Goal: Information Seeking & Learning: Learn about a topic

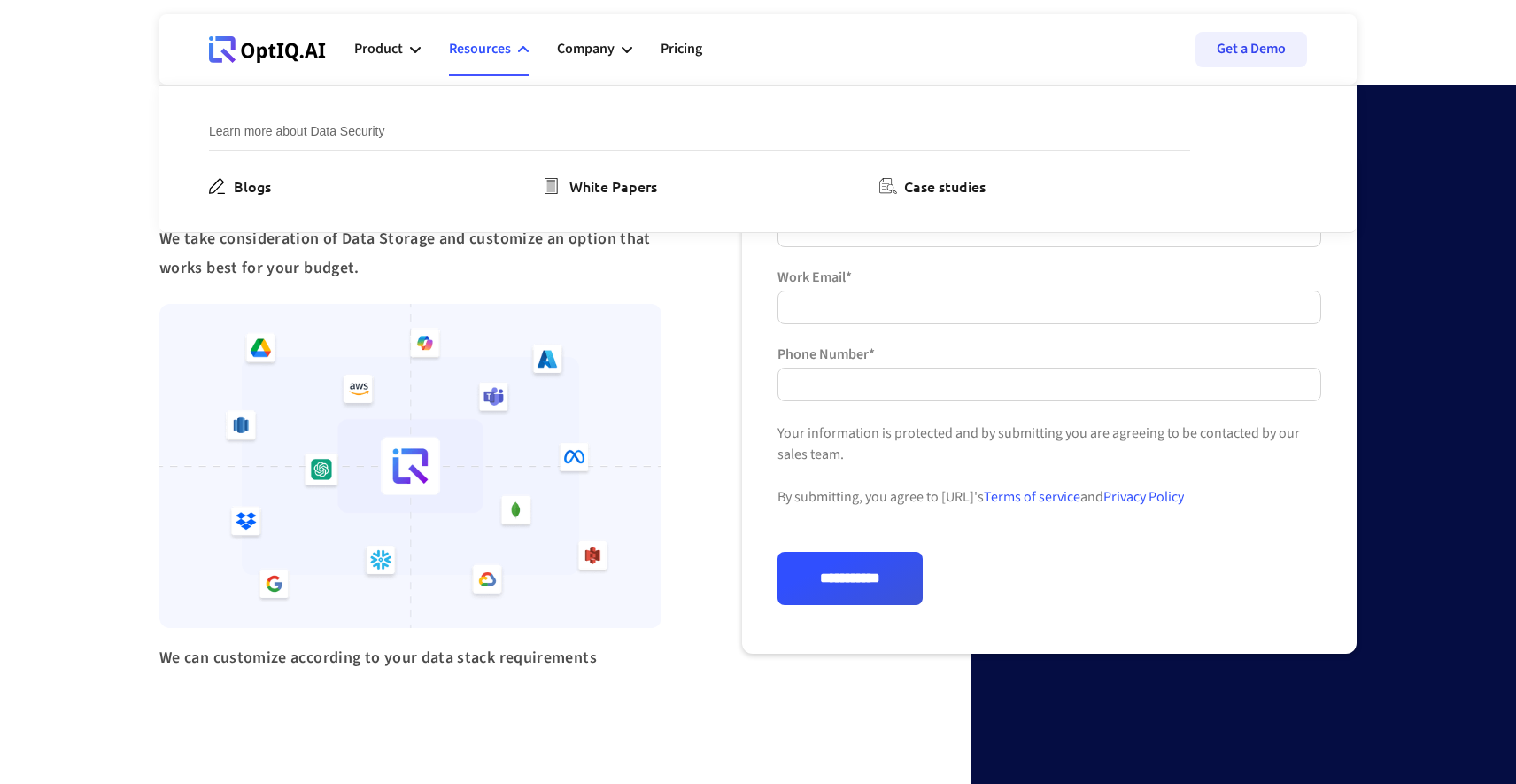
click at [331, 714] on div "**********" at bounding box center [758, 425] width 1516 height 849
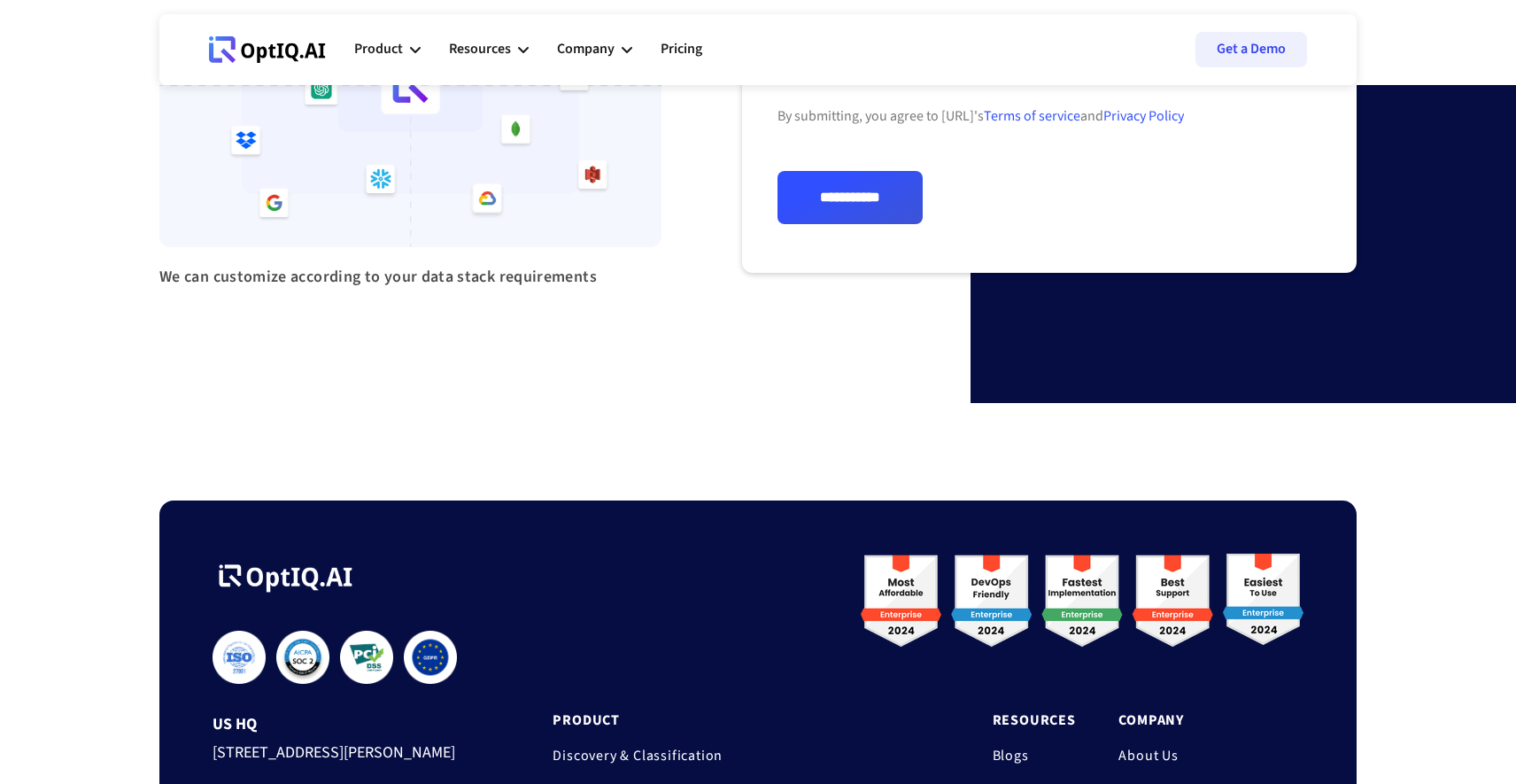
scroll to position [159, 0]
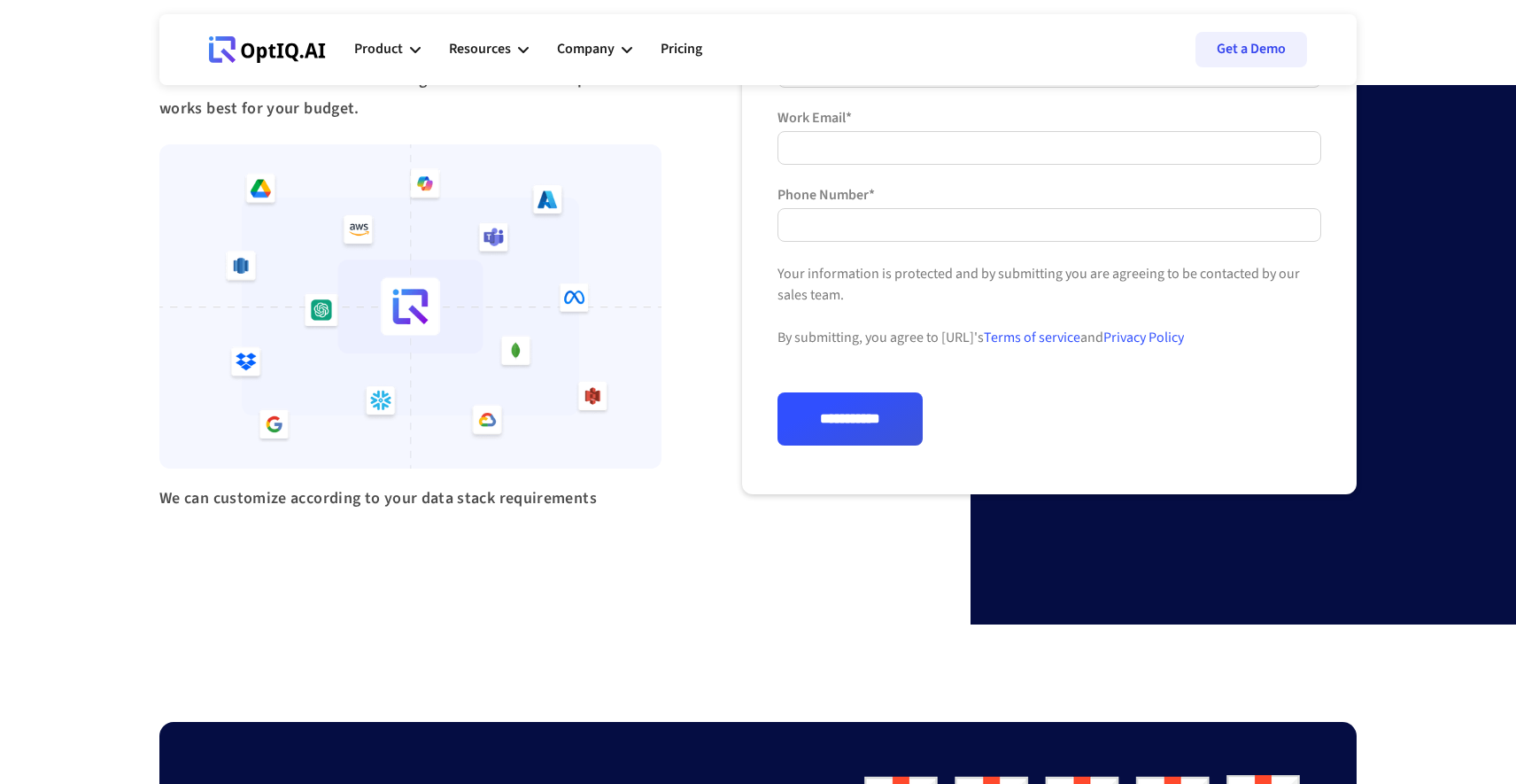
click at [314, 47] on icon at bounding box center [311, 50] width 13 height 15
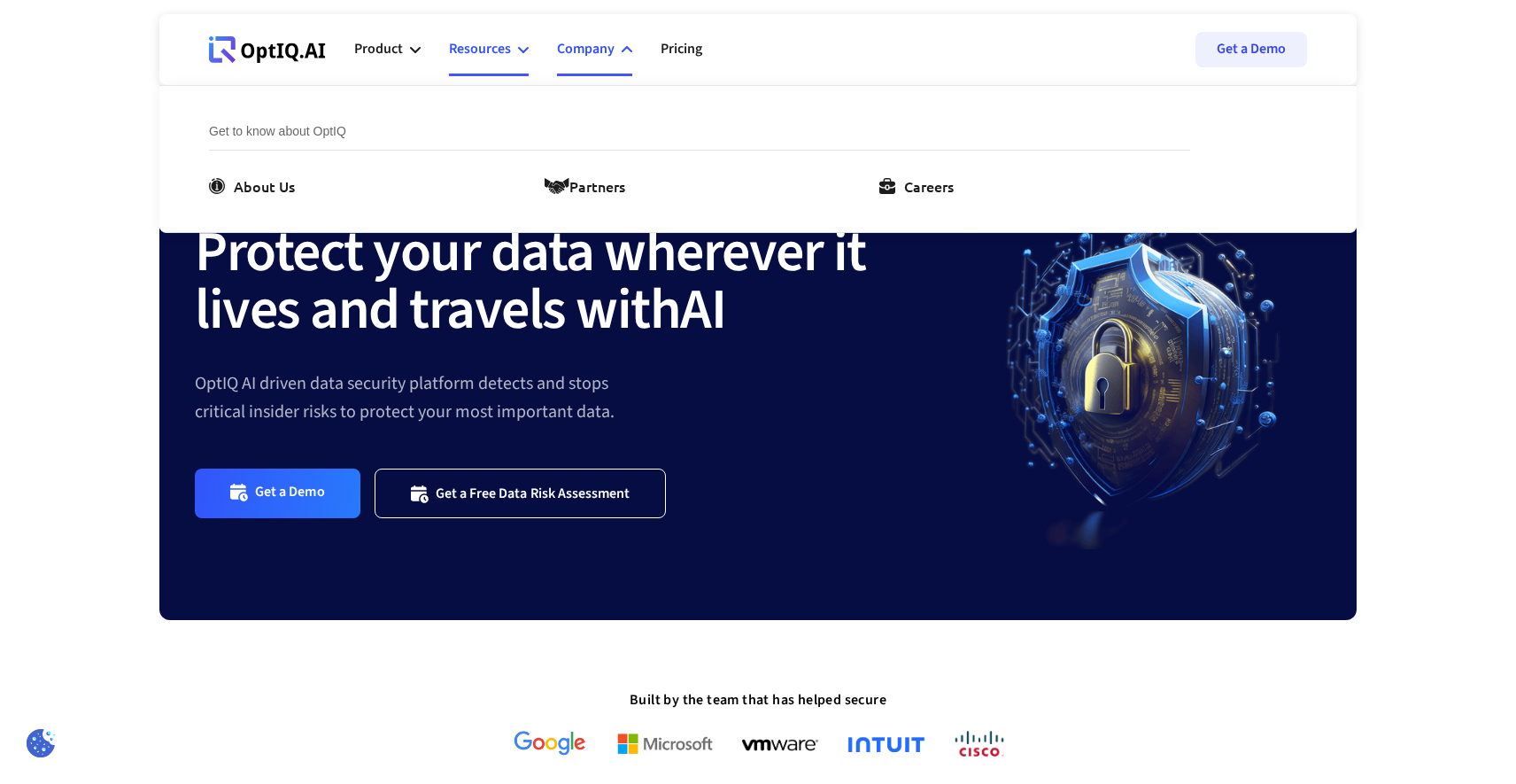
click at [515, 54] on div "Resources" at bounding box center [488, 49] width 79 height 53
click at [431, 49] on ul "Product AI infrastucture for data security Discovery & Classification AI Securi…" at bounding box center [543, 49] width 376 height 53
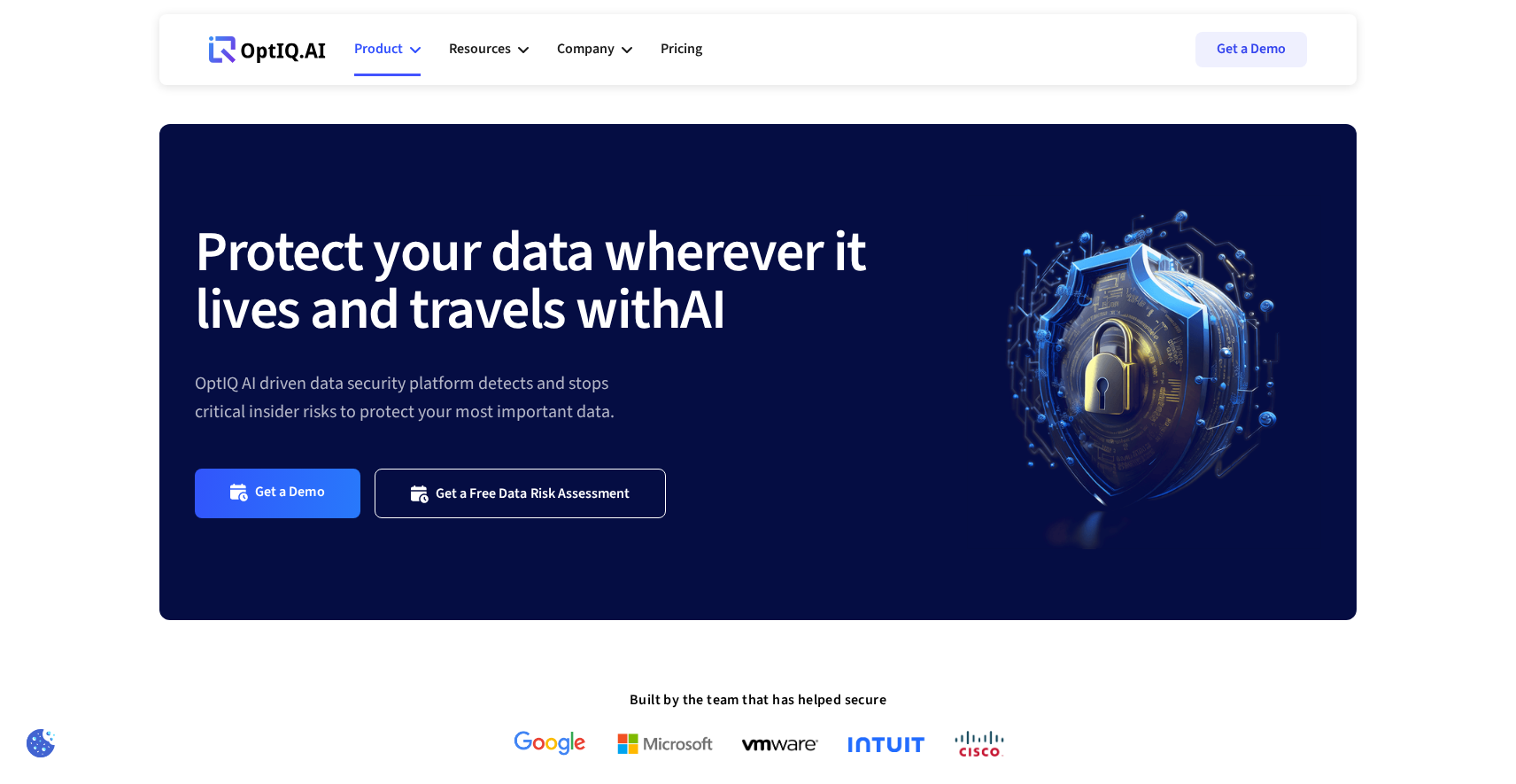
click at [402, 48] on div "Product" at bounding box center [378, 49] width 49 height 24
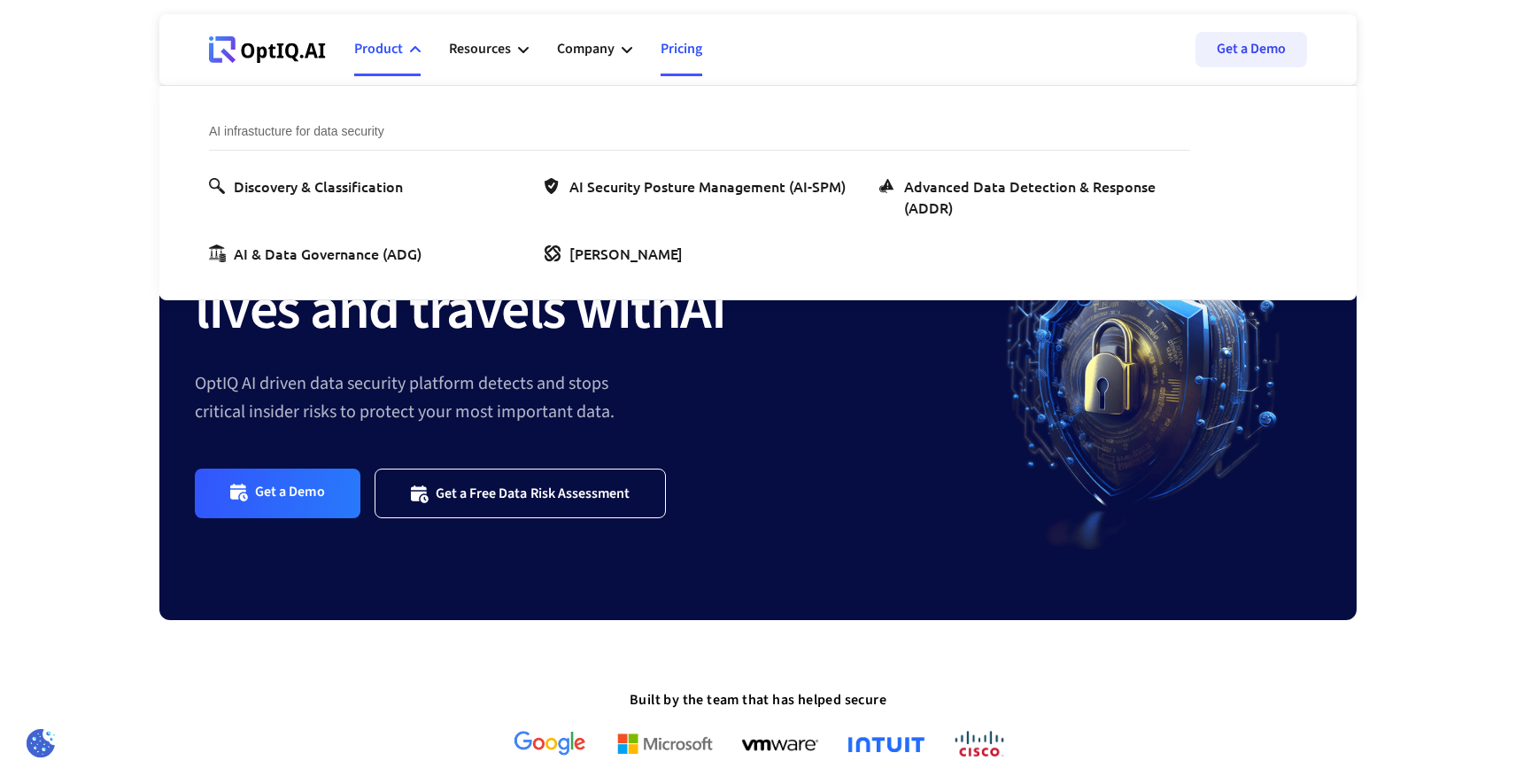
click at [677, 55] on link "Pricing" at bounding box center [681, 49] width 42 height 53
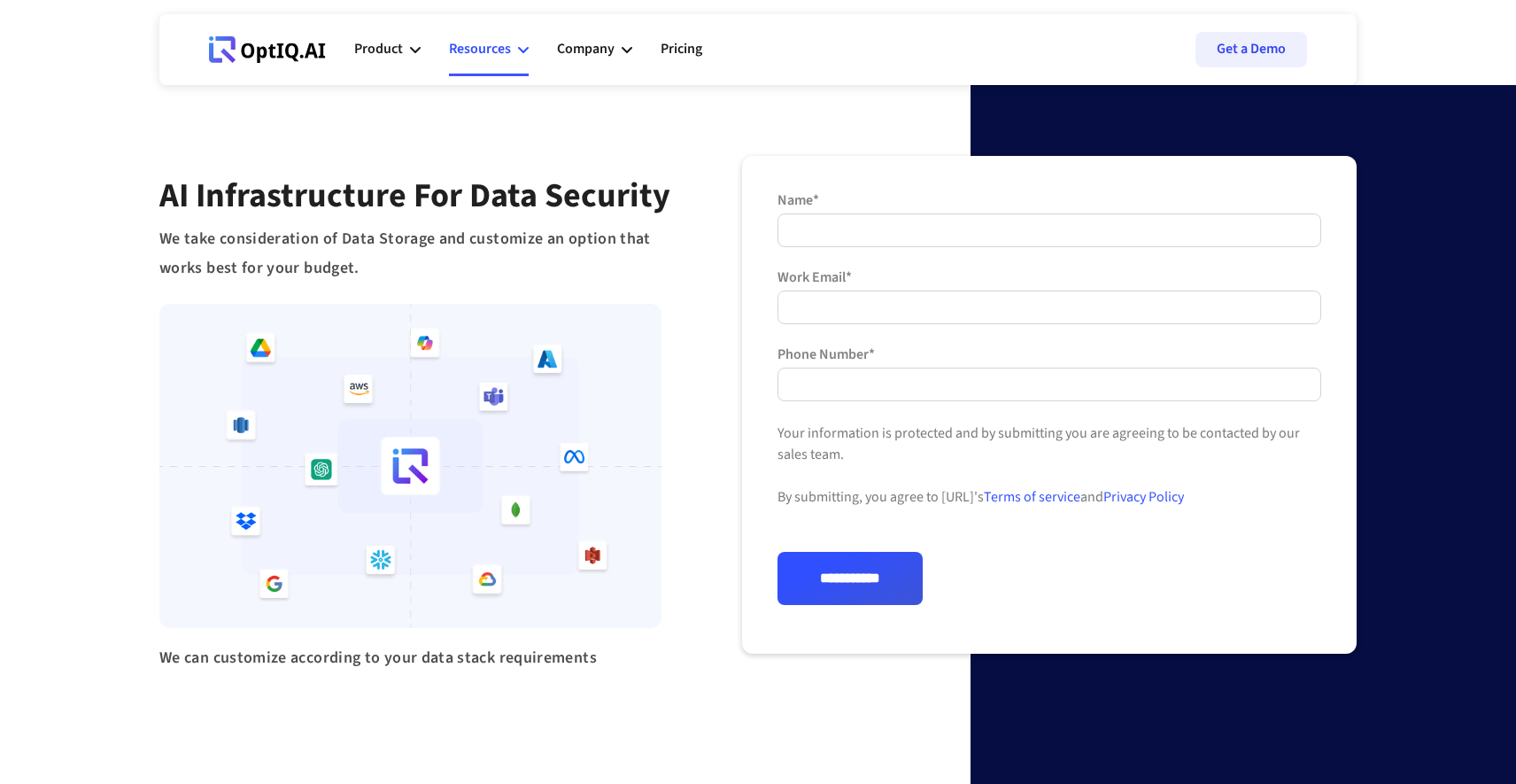
click at [522, 49] on icon at bounding box center [523, 49] width 11 height 11
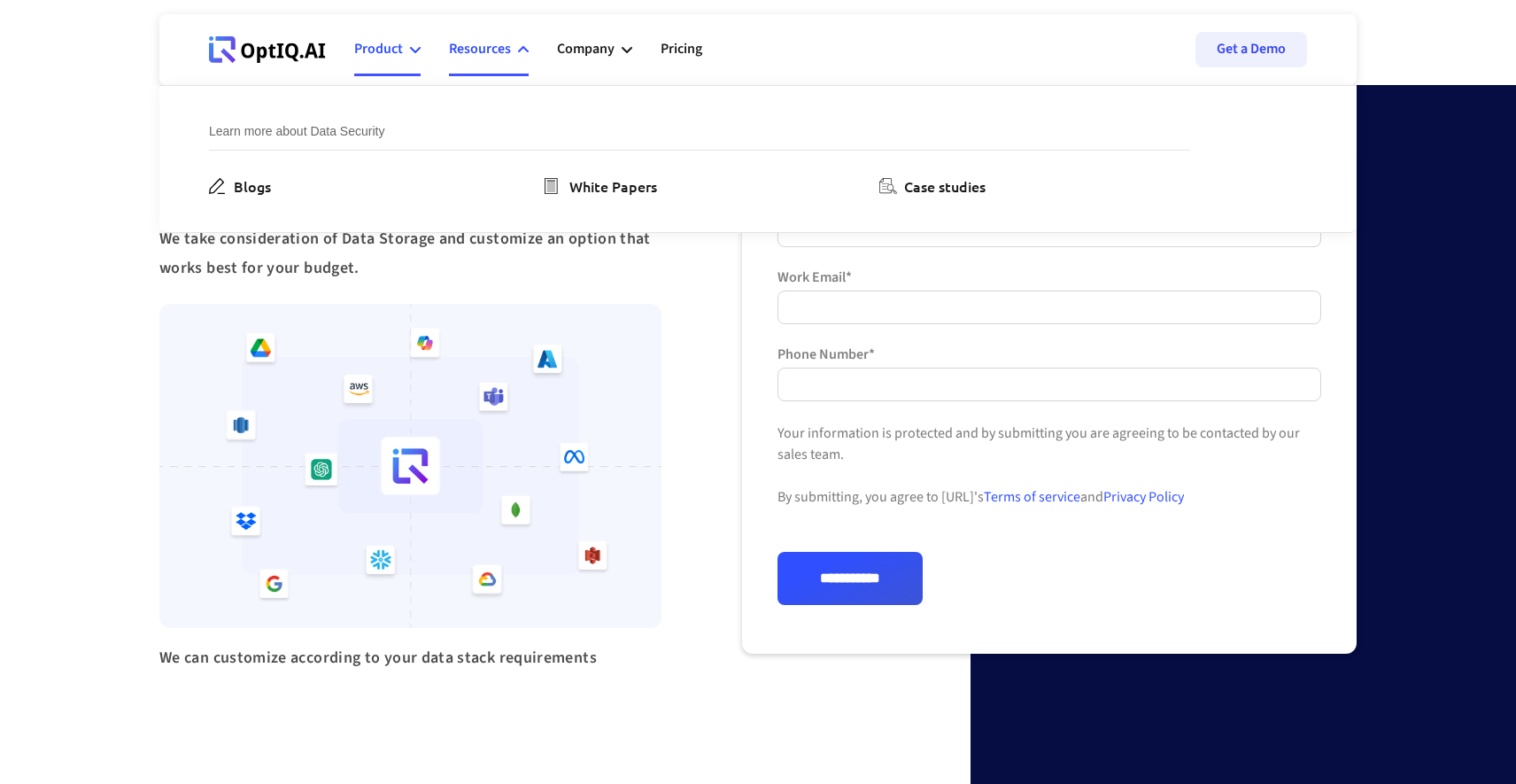
click at [401, 49] on div "Product" at bounding box center [378, 49] width 49 height 24
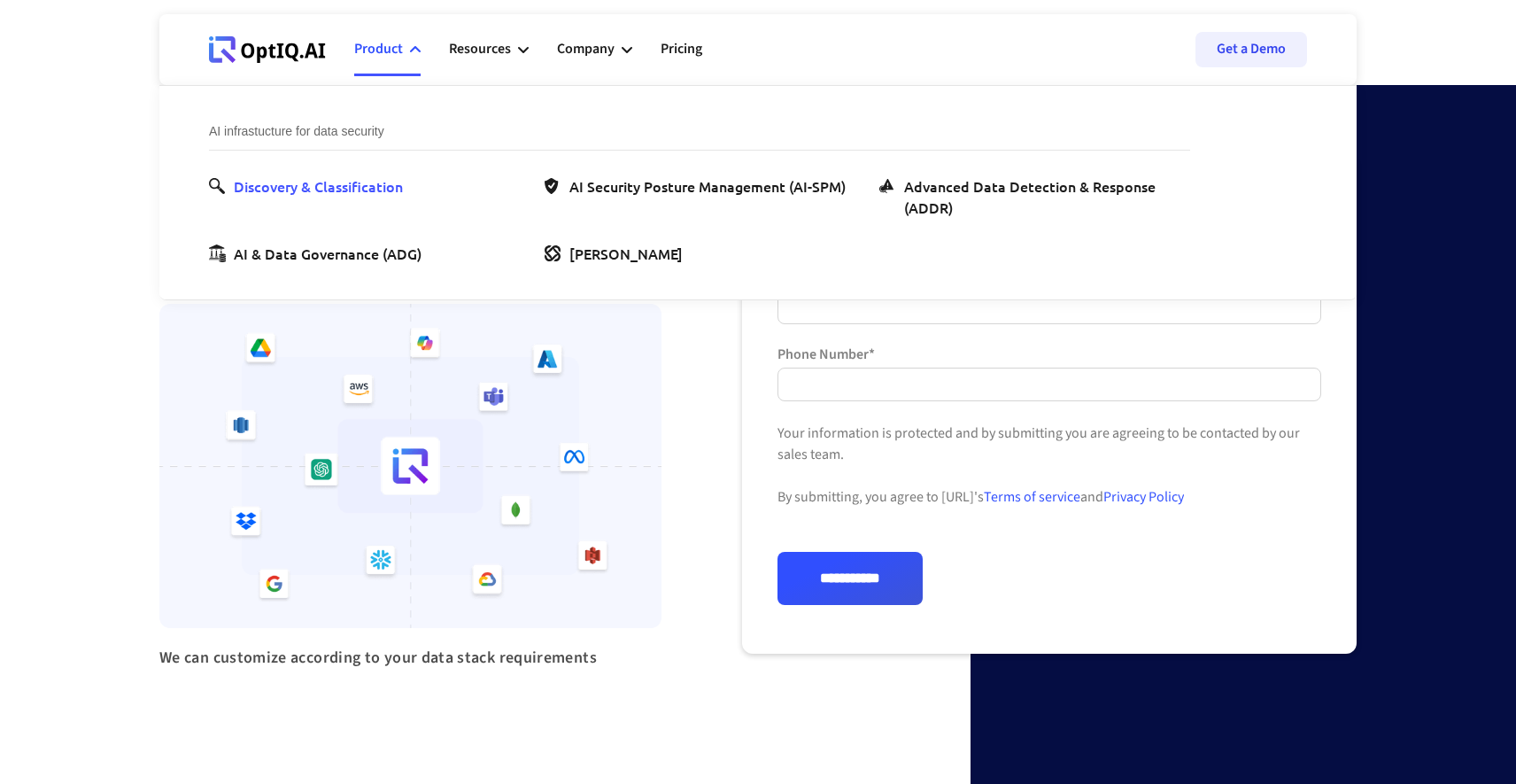
click at [328, 185] on div "Discovery & Classification" at bounding box center [318, 185] width 169 height 21
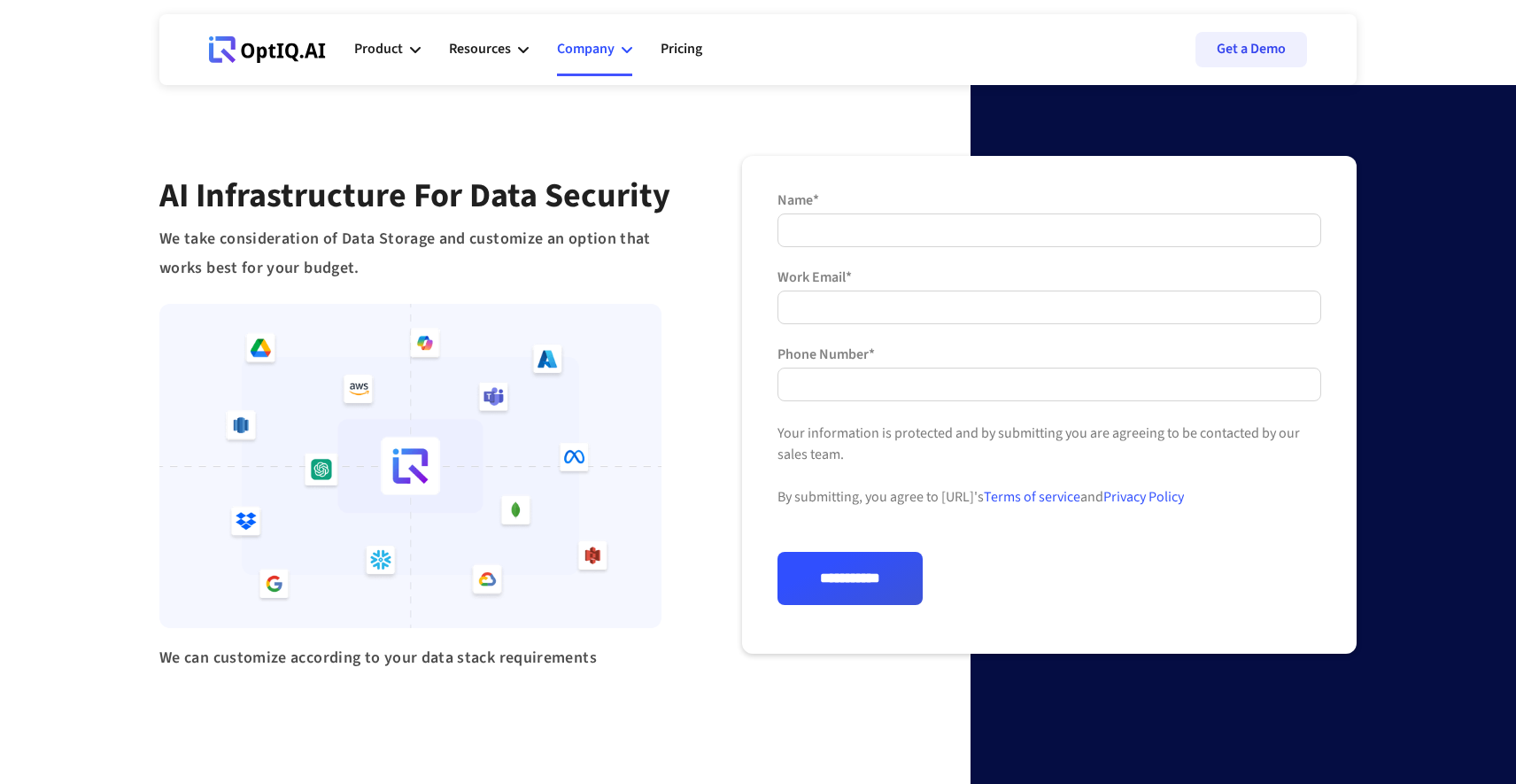
click at [595, 54] on div "Company" at bounding box center [586, 49] width 57 height 24
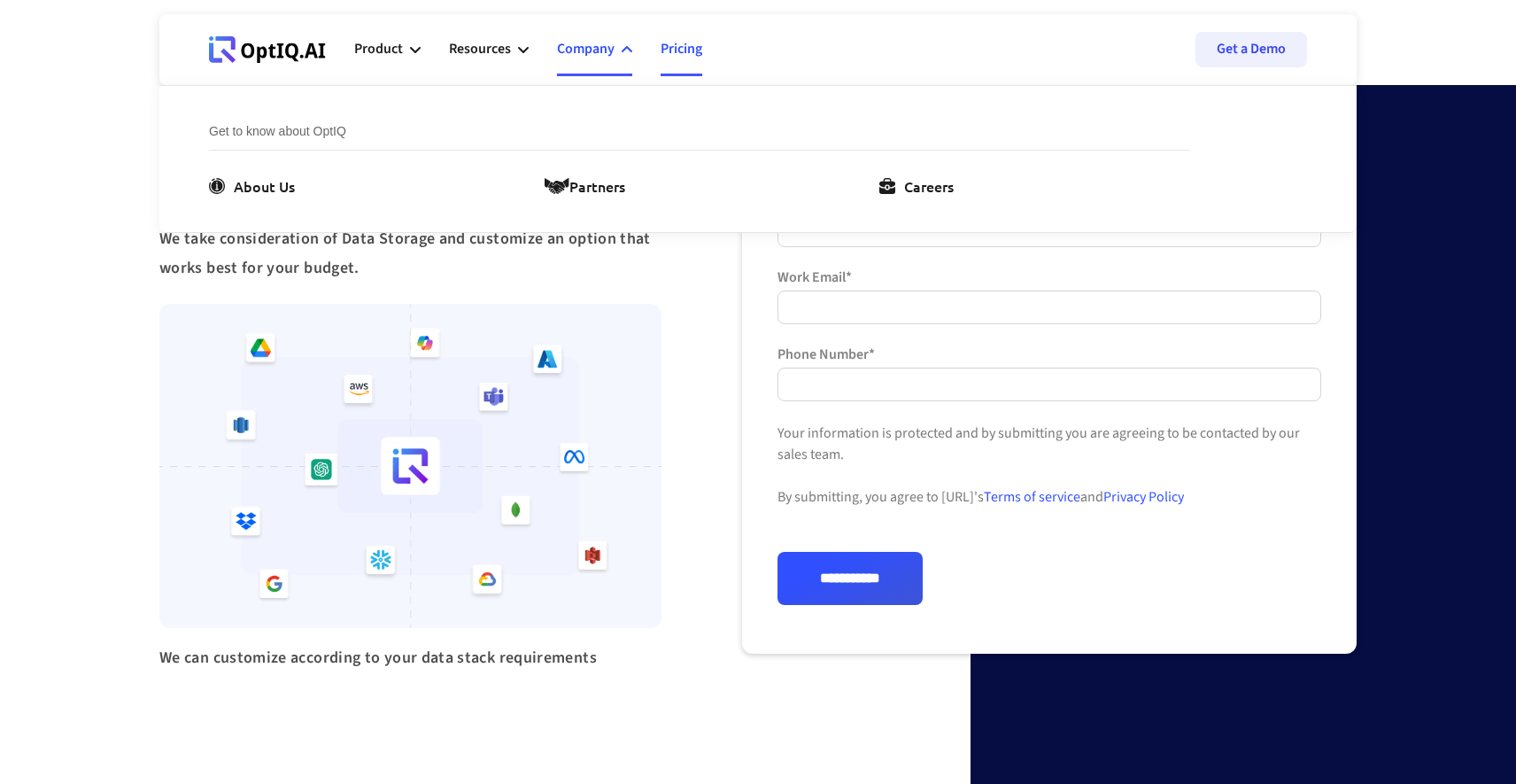
click at [670, 55] on link "Pricing" at bounding box center [681, 49] width 42 height 53
click at [516, 42] on div "Resources" at bounding box center [488, 49] width 79 height 53
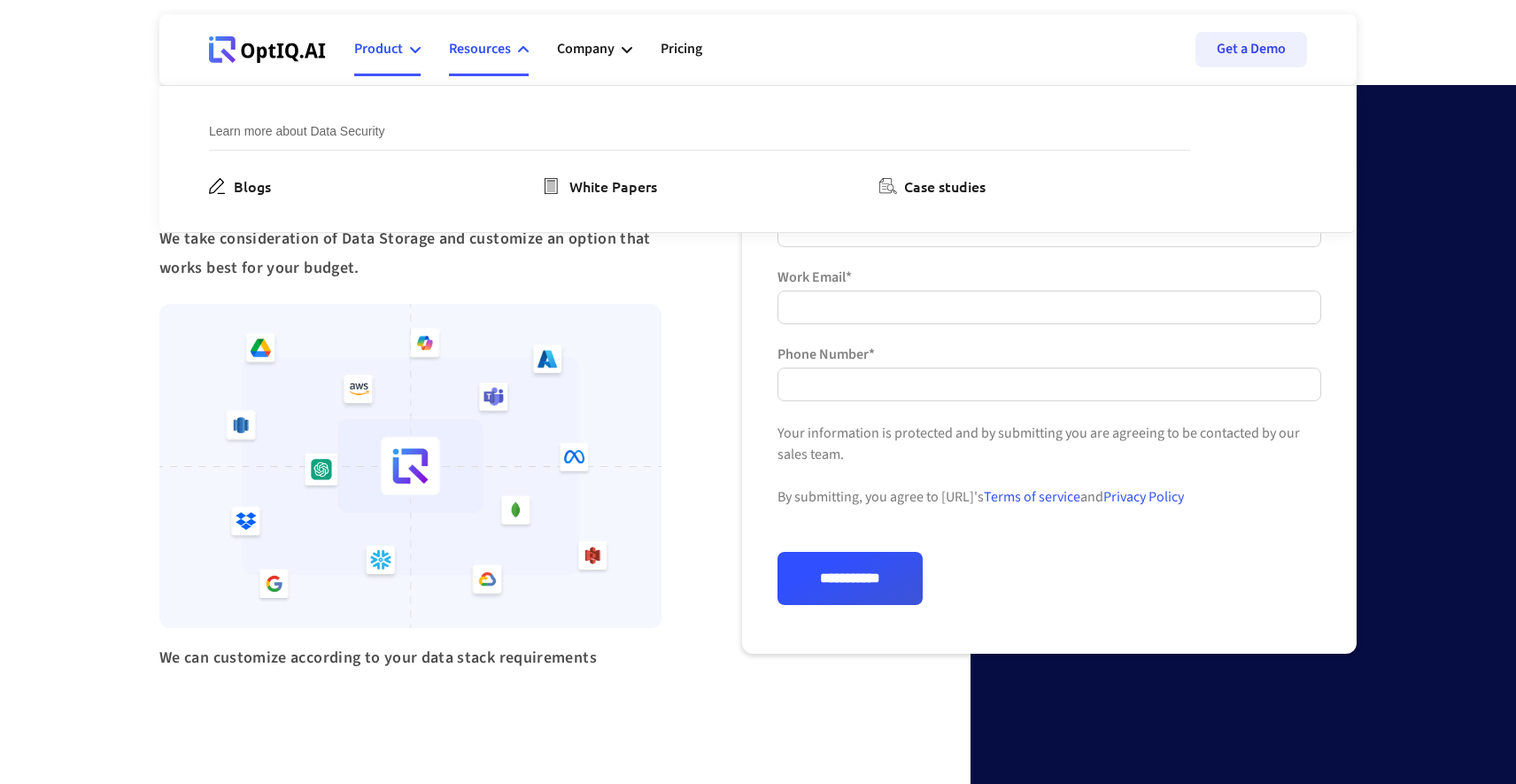
click at [400, 43] on div "Product" at bounding box center [378, 49] width 49 height 24
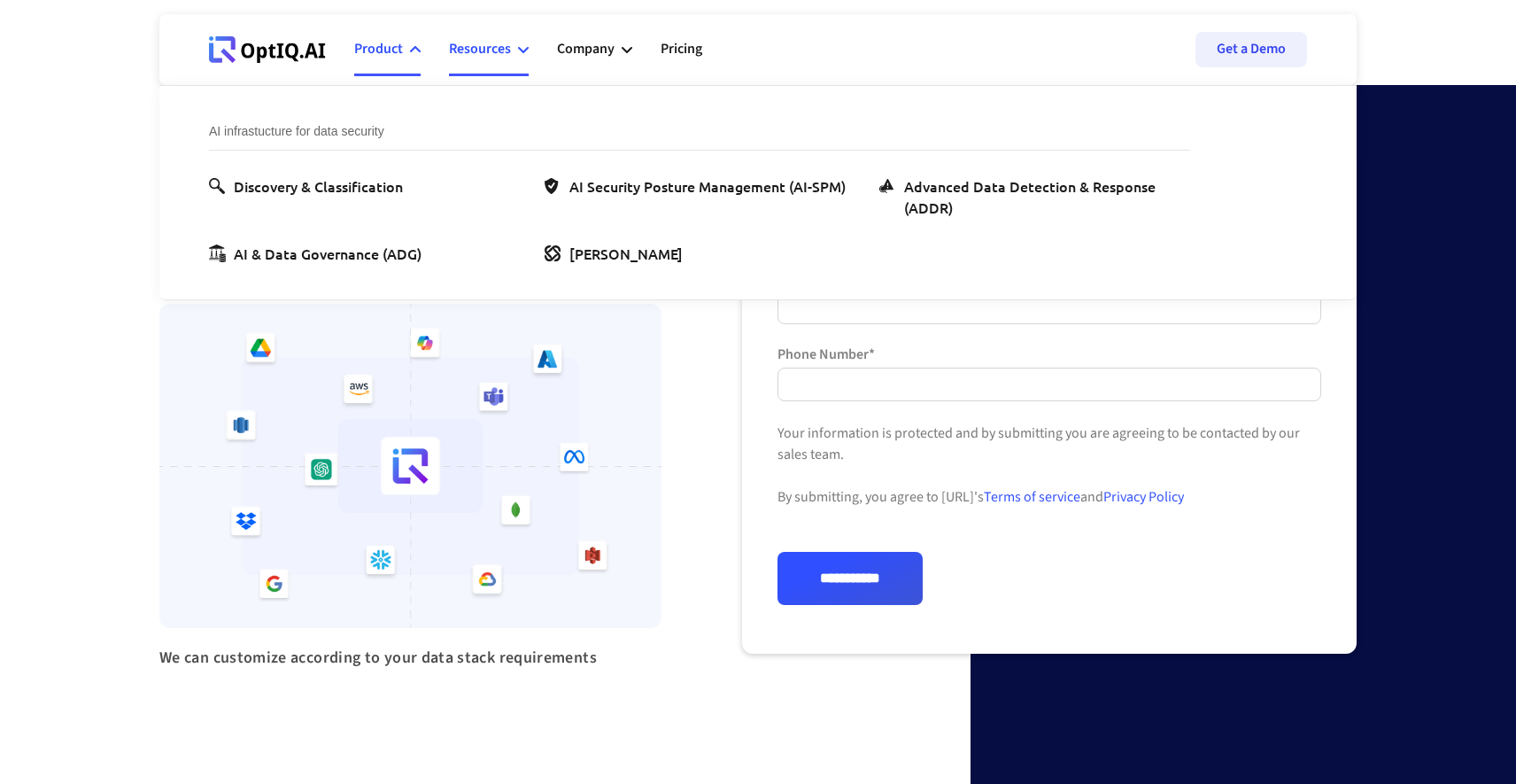
click at [511, 59] on div "Resources" at bounding box center [488, 49] width 79 height 53
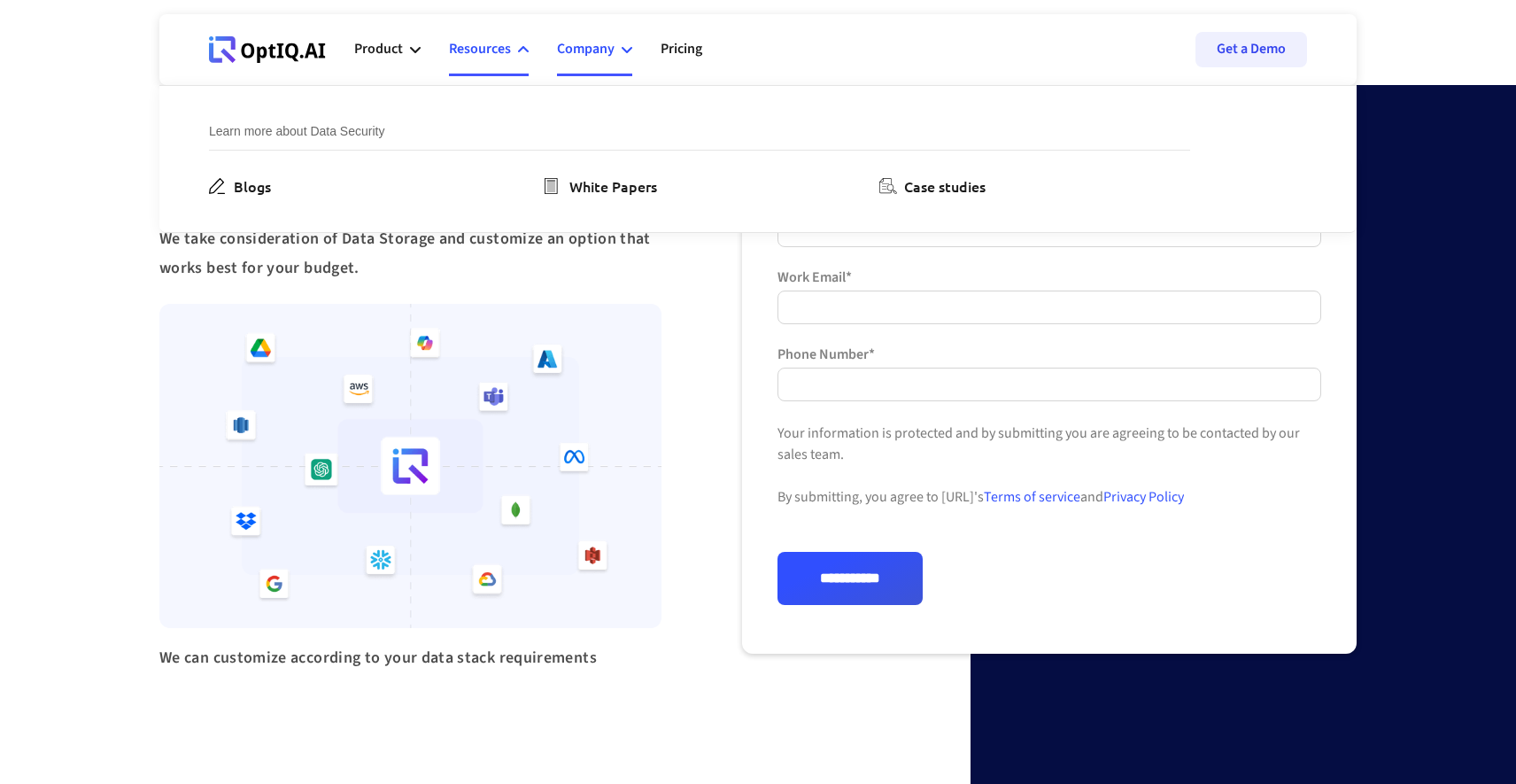
click at [588, 59] on div "Company" at bounding box center [586, 49] width 57 height 24
click at [683, 62] on link "Pricing" at bounding box center [681, 49] width 42 height 53
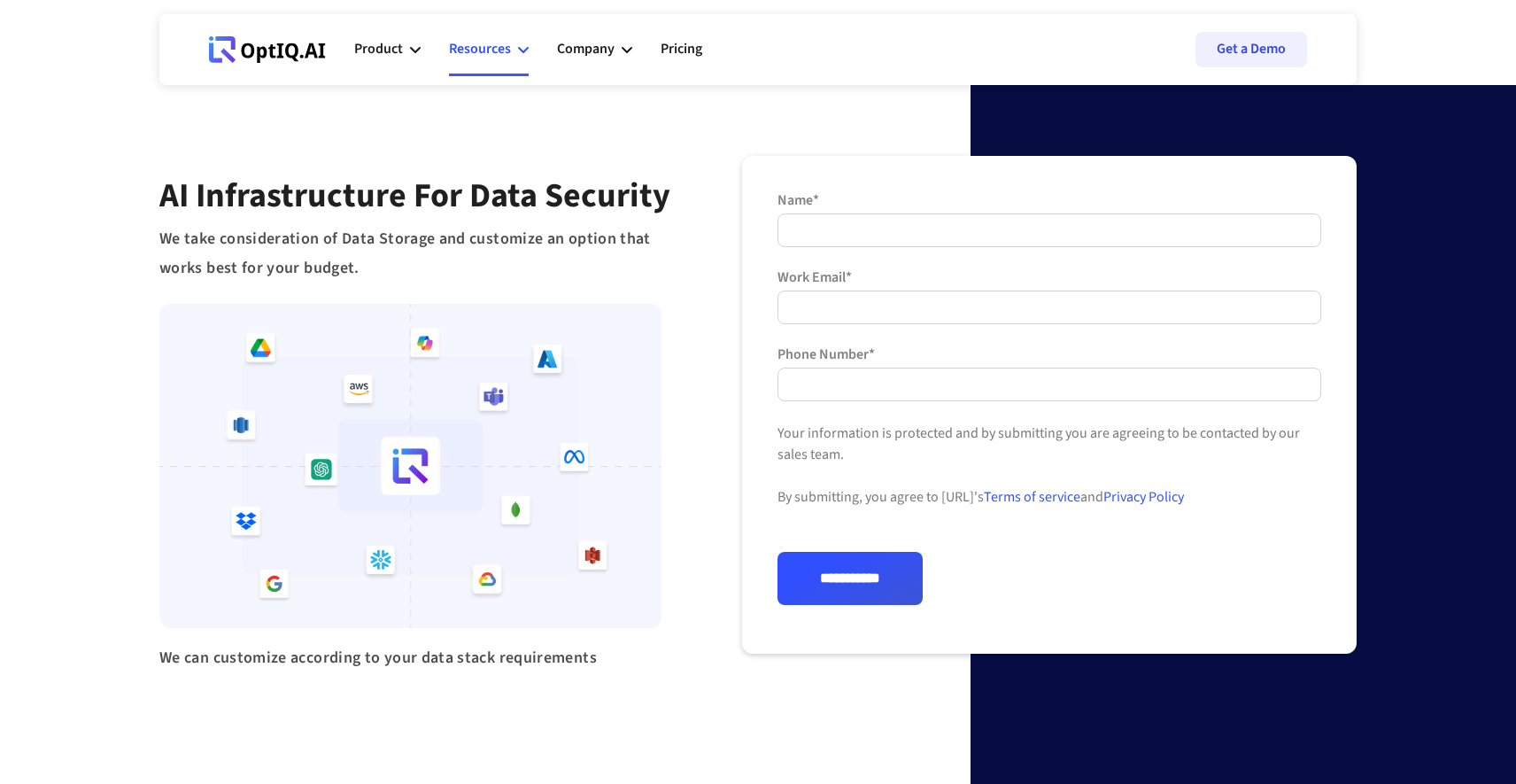
click at [514, 49] on div "Resources" at bounding box center [488, 49] width 79 height 53
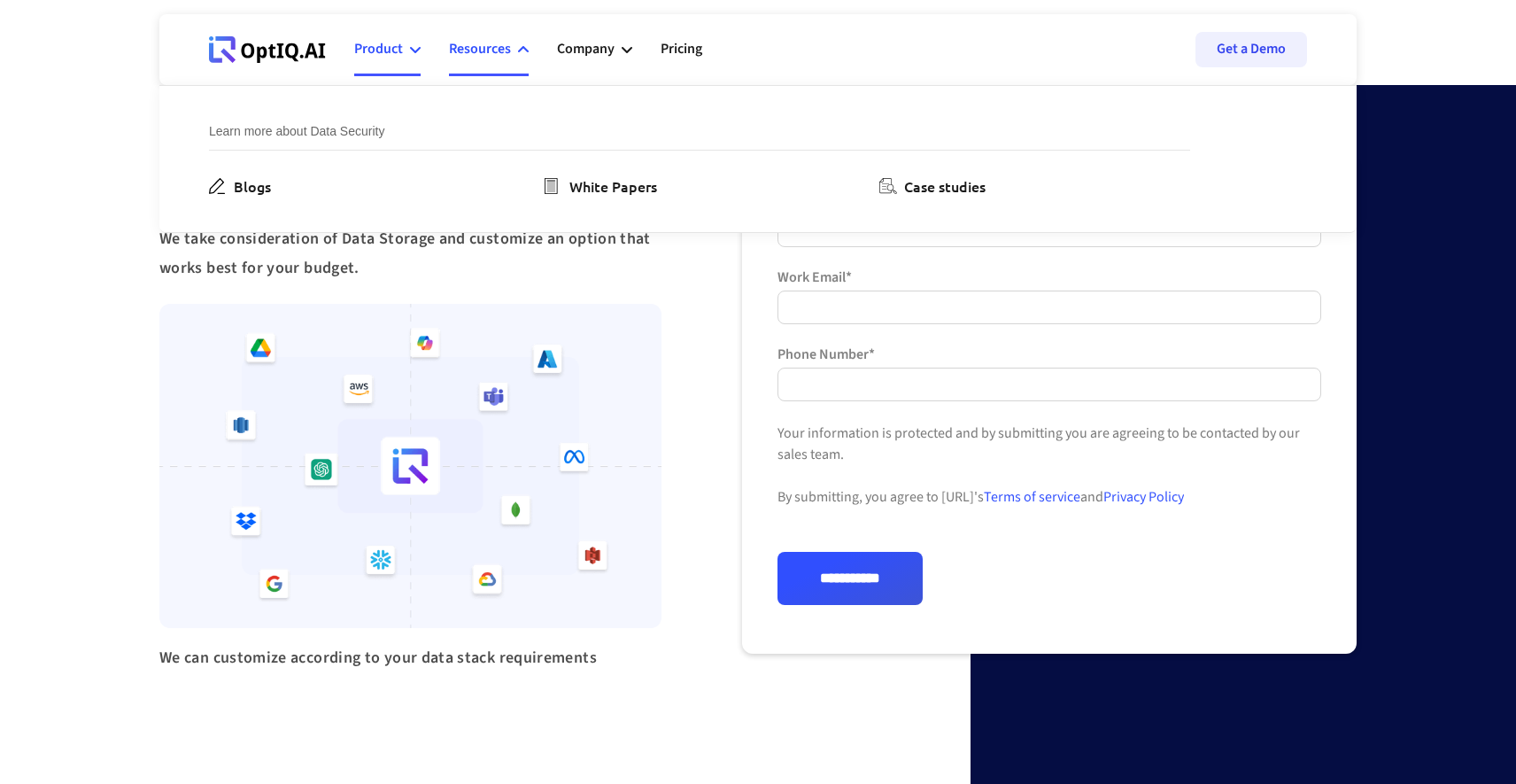
click at [398, 50] on div "Product" at bounding box center [378, 49] width 49 height 24
